Goal: Find specific page/section: Find specific page/section

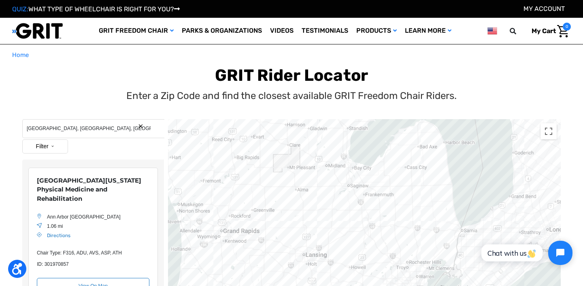
click at [140, 126] on button "Search Reset" at bounding box center [141, 126] width 6 height 6
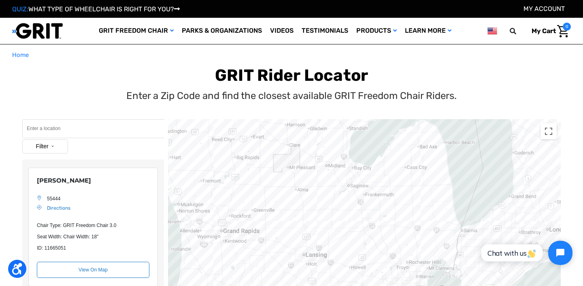
click at [123, 130] on input "Search" at bounding box center [93, 128] width 142 height 19
type input "mission,"
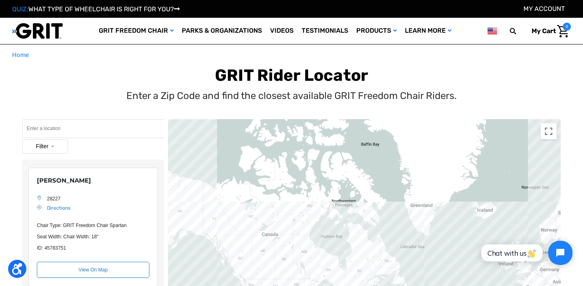
click at [51, 130] on input "Search" at bounding box center [93, 128] width 142 height 19
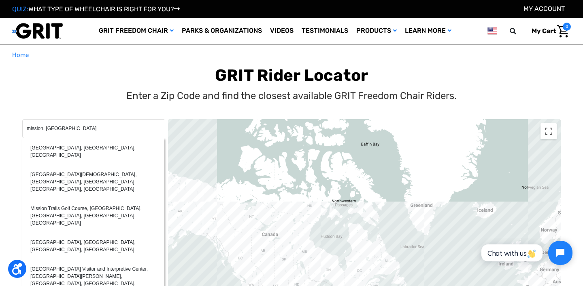
type input "mission, tx"
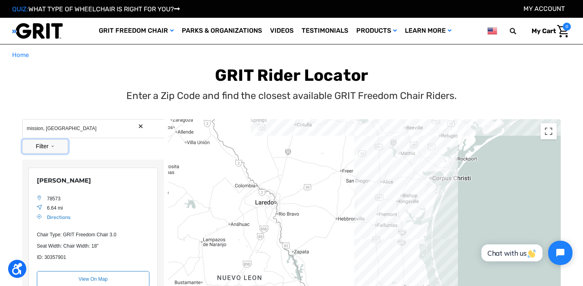
click at [52, 147] on button "Filter" at bounding box center [45, 147] width 46 height 14
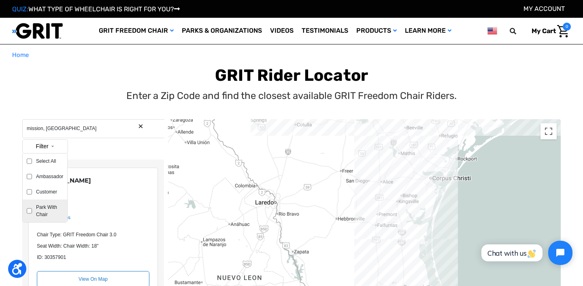
click at [44, 208] on label "Park With Chair" at bounding box center [47, 211] width 31 height 15
click at [32, 208] on input "Park With Chair" at bounding box center [29, 211] width 5 height 15
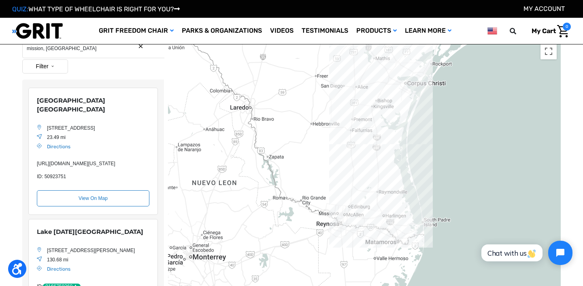
drag, startPoint x: 59, startPoint y: 110, endPoint x: 63, endPoint y: 103, distance: 8.9
click at [63, 103] on div "TPWD - Estero Llano Grande State Park" at bounding box center [93, 105] width 112 height 18
copy div "Estero Llano Grande State Park"
drag, startPoint x: 145, startPoint y: 129, endPoint x: 47, endPoint y: 128, distance: 98.3
click at [47, 128] on div "TPWD - Estero Llano Grande State Park 3301 S International Blvd, Weslaco, TX 78…" at bounding box center [93, 141] width 112 height 91
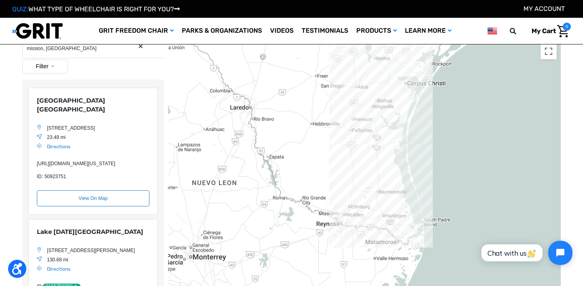
copy div "3301 S International Blvd, Weslaco, TX 78596"
drag, startPoint x: 54, startPoint y: 178, endPoint x: 36, endPoint y: 171, distance: 19.6
click at [36, 171] on div "TPWD - Estero Llano Grande State Park 3301 S International Blvd, Weslaco, TX 78…" at bounding box center [92, 152] width 129 height 128
copy div "https://tpwd.texas.gov/state-parks/estero-llano-grande"
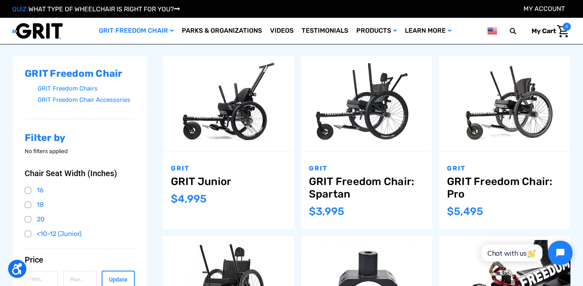
scroll to position [114, 0]
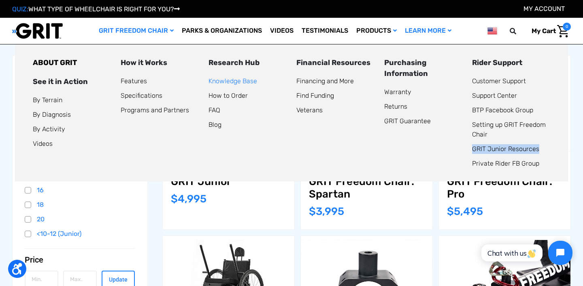
click at [249, 78] on link "Knowledge Base" at bounding box center [232, 81] width 49 height 8
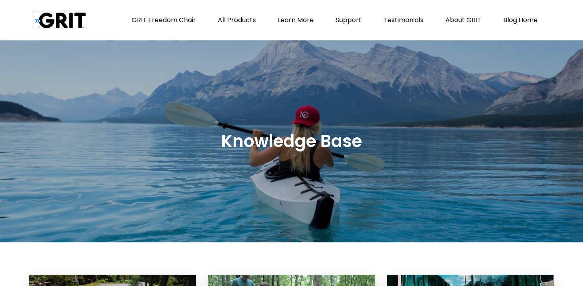
click at [56, 25] on img at bounding box center [60, 20] width 51 height 17
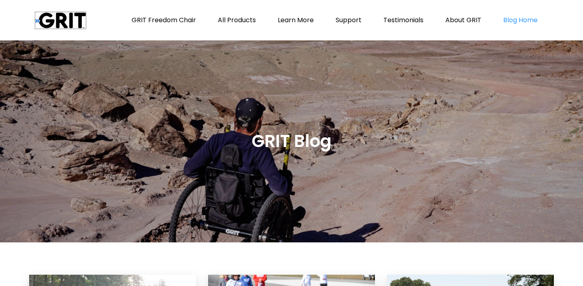
click at [55, 17] on img at bounding box center [60, 20] width 51 height 17
click at [186, 20] on link "GRIT Freedom Chair" at bounding box center [163, 20] width 85 height 40
